Goal: Answer question/provide support: Share knowledge or assist other users

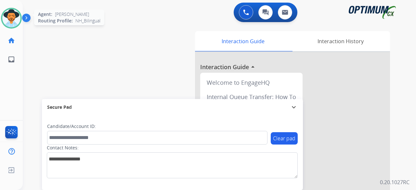
click at [9, 13] on img at bounding box center [11, 18] width 18 height 18
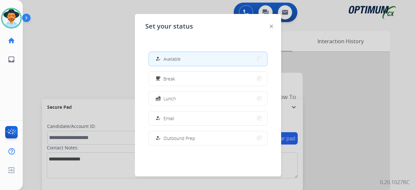
click at [101, 36] on div at bounding box center [208, 95] width 416 height 190
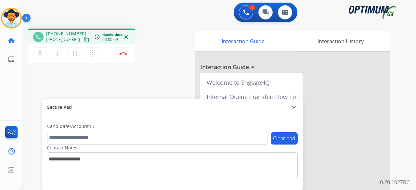
click at [83, 39] on mat-icon "content_copy" at bounding box center [86, 40] width 6 height 6
click at [125, 52] on img at bounding box center [123, 53] width 8 height 3
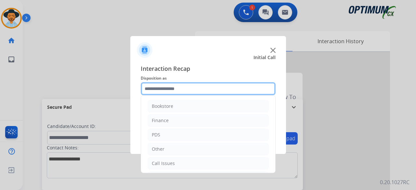
click at [195, 88] on input "text" at bounding box center [208, 88] width 135 height 13
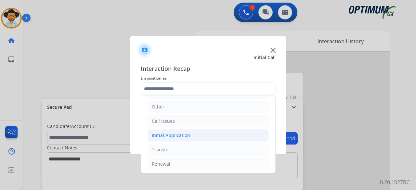
click at [176, 132] on div "Initial Application" at bounding box center [171, 135] width 38 height 6
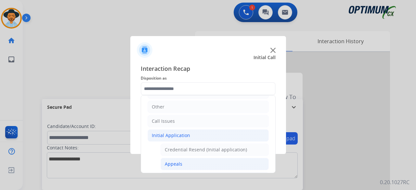
click at [179, 162] on div "Appeals" at bounding box center [174, 164] width 18 height 6
type input "*******"
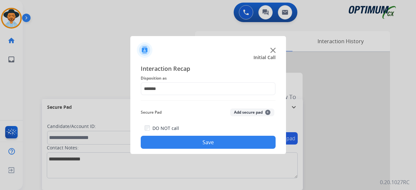
click at [236, 110] on button "Add secure pad +" at bounding box center [252, 112] width 44 height 8
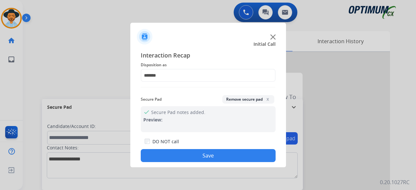
click at [207, 157] on button "Save" at bounding box center [208, 155] width 135 height 13
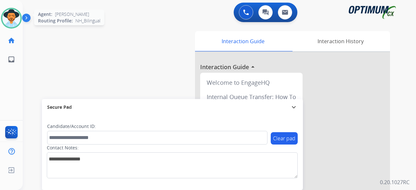
click at [8, 19] on img at bounding box center [11, 18] width 18 height 18
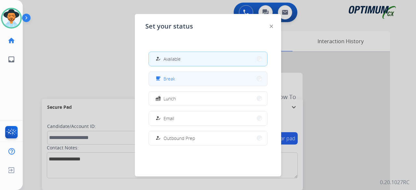
click at [167, 77] on span "Break" at bounding box center [169, 78] width 12 height 7
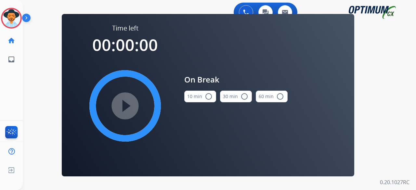
click at [167, 77] on div "play_circle_filled" at bounding box center [124, 105] width 97 height 97
click at [12, 15] on img at bounding box center [11, 18] width 18 height 18
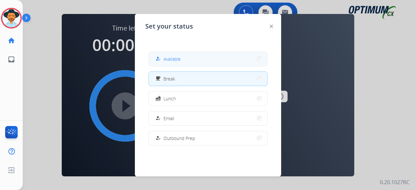
click at [192, 56] on button "how_to_reg Available" at bounding box center [208, 59] width 118 height 14
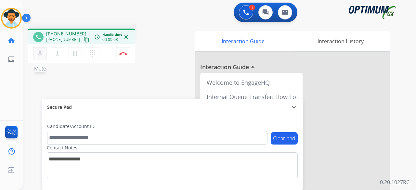
click at [39, 54] on mat-icon "mic" at bounding box center [40, 54] width 8 height 8
click at [83, 40] on mat-icon "content_copy" at bounding box center [86, 40] width 6 height 6
click at [39, 50] on mat-icon "mic_off" at bounding box center [40, 54] width 8 height 8
click at [119, 51] on button "Disconnect" at bounding box center [123, 54] width 14 height 14
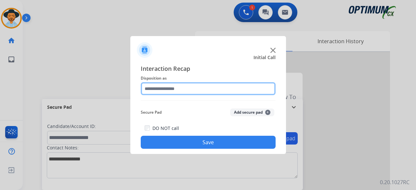
click at [190, 90] on input "text" at bounding box center [208, 88] width 135 height 13
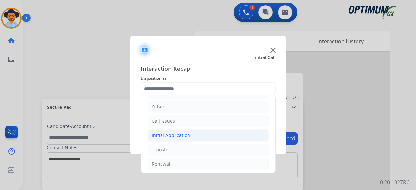
click at [171, 134] on div "Initial Application" at bounding box center [171, 135] width 38 height 6
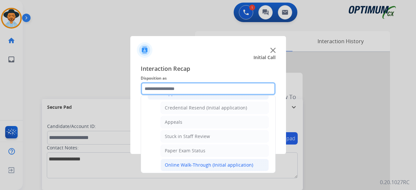
scroll to position [77, 0]
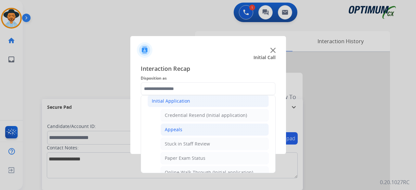
click at [174, 132] on li "Appeals" at bounding box center [214, 129] width 108 height 12
type input "*******"
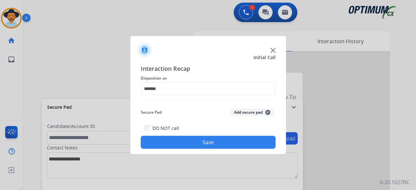
click at [240, 113] on button "Add secure pad +" at bounding box center [252, 112] width 44 height 8
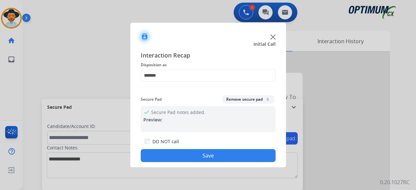
click at [207, 157] on button "Save" at bounding box center [208, 155] width 135 height 13
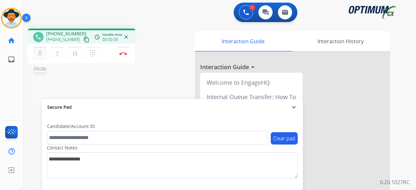
click at [39, 55] on mat-icon "mic" at bounding box center [40, 54] width 8 height 8
click at [83, 41] on mat-icon "content_copy" at bounding box center [86, 40] width 6 height 6
click at [42, 59] on button "mic_off Mute" at bounding box center [40, 54] width 14 height 14
click at [42, 59] on button "mic Mute" at bounding box center [40, 54] width 14 height 14
click at [42, 59] on button "mic_off Mute" at bounding box center [40, 54] width 14 height 14
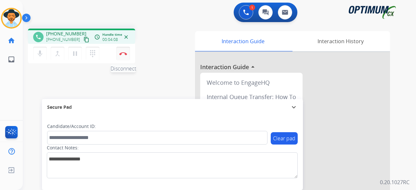
click at [126, 56] on button "Disconnect" at bounding box center [123, 54] width 14 height 14
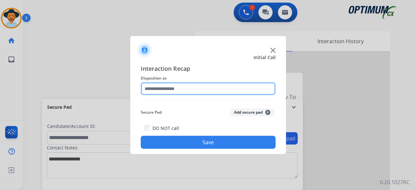
click at [177, 86] on input "text" at bounding box center [208, 88] width 135 height 13
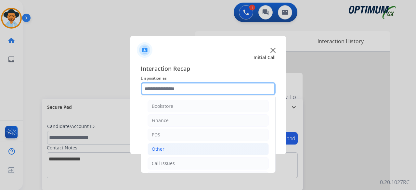
scroll to position [42, 0]
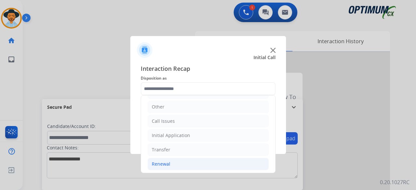
click at [189, 158] on li "Renewal" at bounding box center [207, 164] width 121 height 12
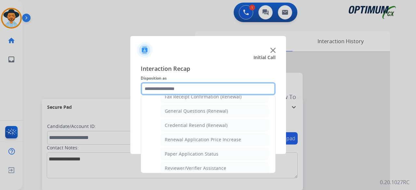
scroll to position [192, 0]
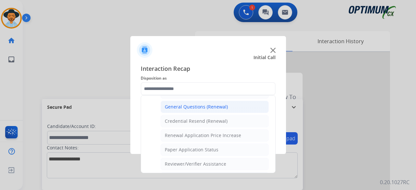
click at [215, 107] on div "General Questions (Renewal)" at bounding box center [196, 107] width 63 height 6
type input "**********"
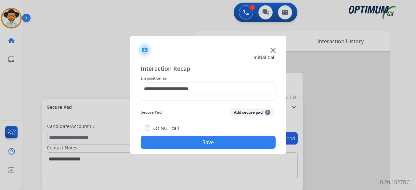
click at [255, 112] on button "Add secure pad +" at bounding box center [252, 112] width 44 height 8
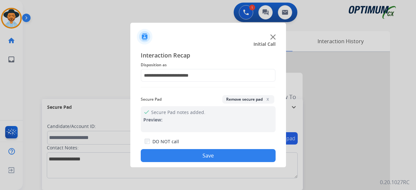
click at [214, 152] on button "Save" at bounding box center [208, 155] width 135 height 13
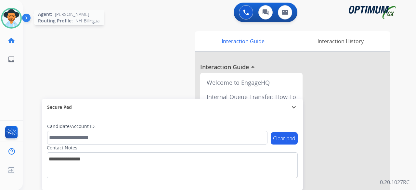
click at [12, 24] on img at bounding box center [11, 18] width 18 height 18
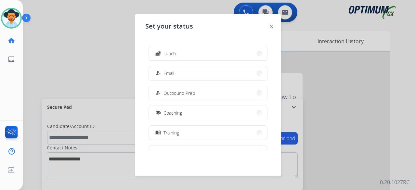
scroll to position [162, 0]
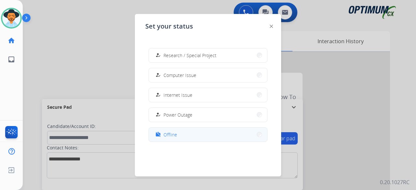
click at [182, 134] on button "work_off Offline" at bounding box center [208, 135] width 118 height 14
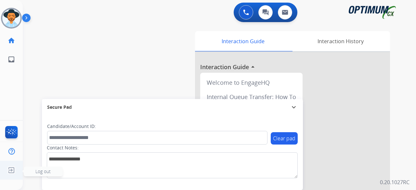
click at [38, 172] on span "Log out" at bounding box center [42, 171] width 15 height 6
